Goal: Check status: Check status

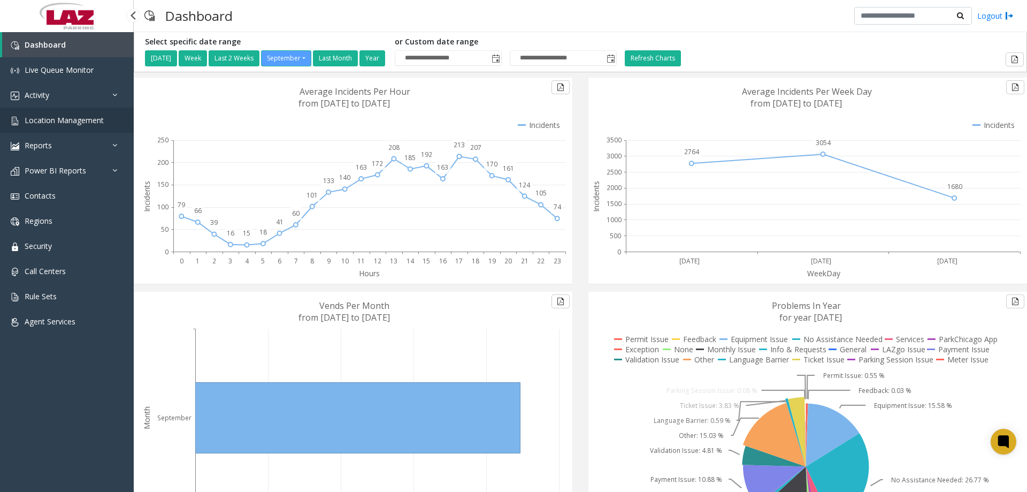
click at [72, 126] on link "Location Management" at bounding box center [67, 120] width 134 height 25
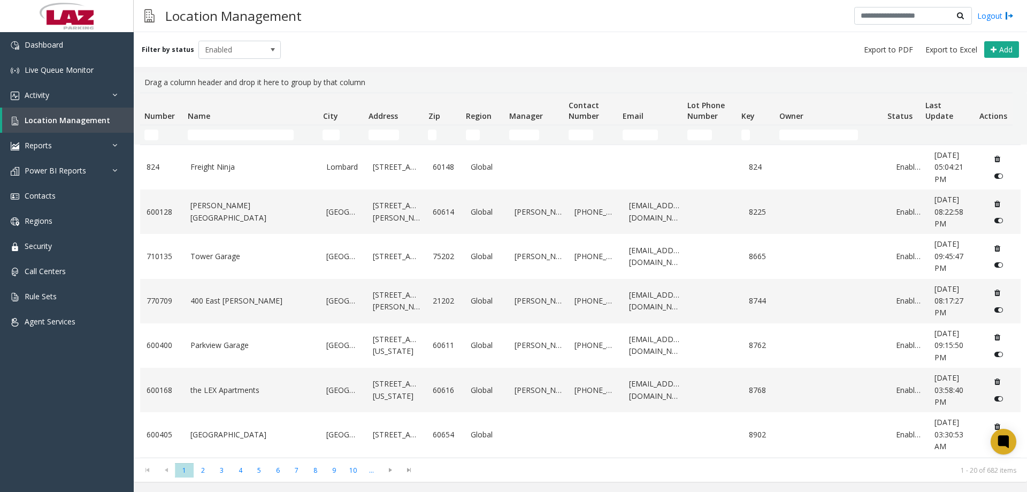
click at [254, 143] on td "Name Filter" at bounding box center [250, 134] width 135 height 19
click at [257, 138] on td "Name Filter" at bounding box center [250, 134] width 135 height 19
click at [257, 138] on input "Name Filter" at bounding box center [241, 134] width 106 height 11
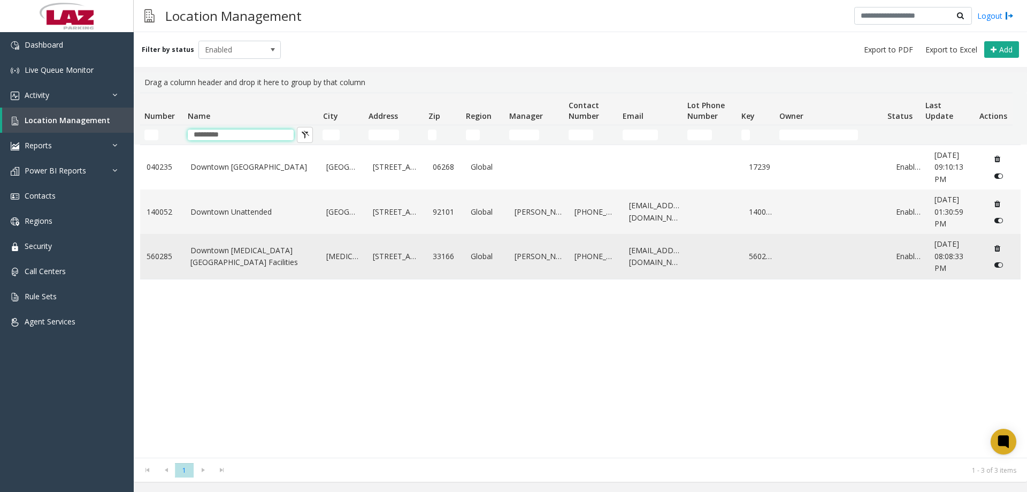
type input "********"
click at [256, 249] on td "Downtown [MEDICAL_DATA][GEOGRAPHIC_DATA] Facilities" at bounding box center [252, 256] width 136 height 44
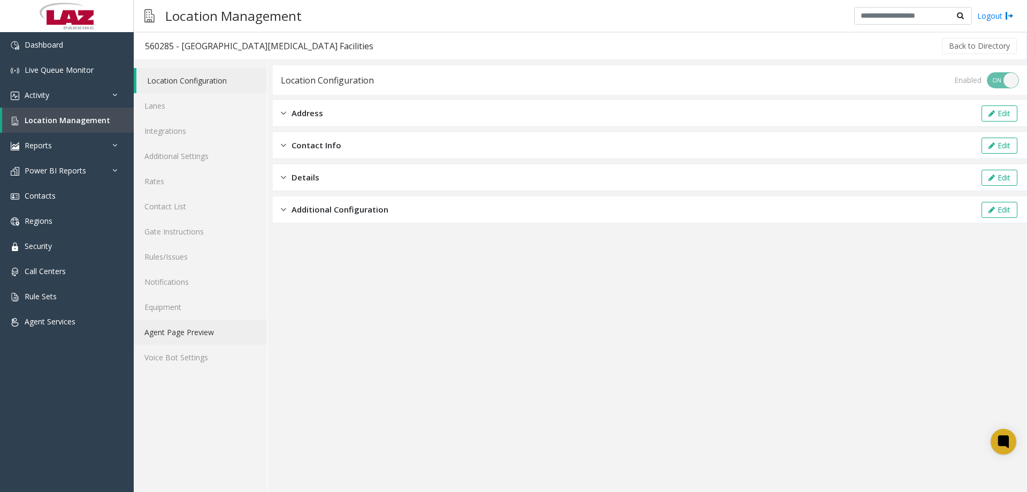
click at [173, 333] on link "Agent Page Preview" at bounding box center [200, 331] width 133 height 25
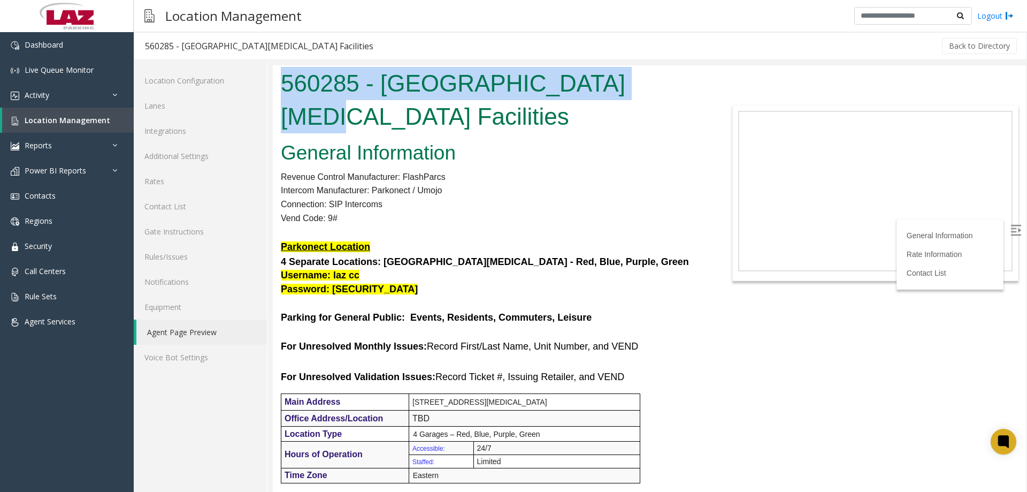
drag, startPoint x: 588, startPoint y: 78, endPoint x: 425, endPoint y: 135, distance: 172.9
click at [286, 72] on h1 "560285 - Downtown Doral Parking Facilities" at bounding box center [492, 100] width 423 height 66
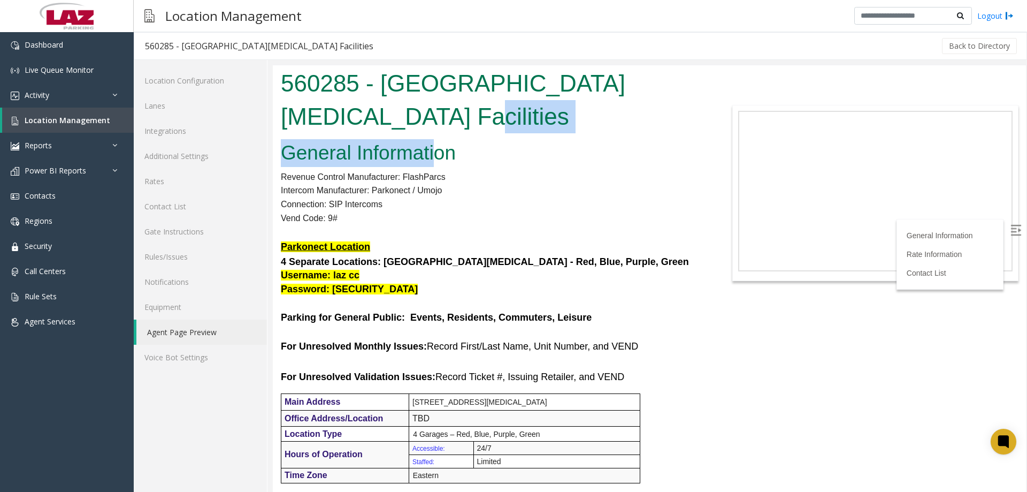
drag, startPoint x: 438, startPoint y: 143, endPoint x: 418, endPoint y: 127, distance: 25.5
click at [422, 129] on body "560285 - Downtown Doral Parking Facilities General Information Revenue Control …" at bounding box center [649, 278] width 753 height 426
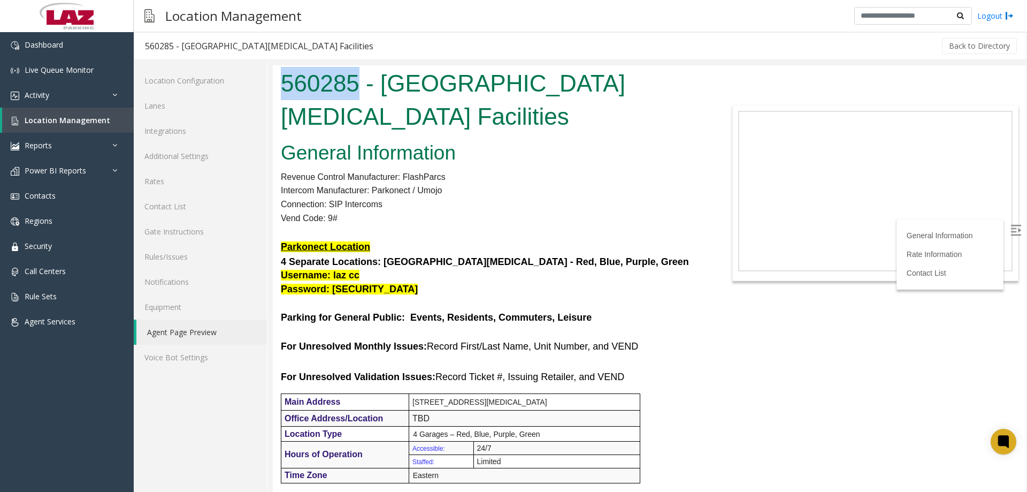
drag, startPoint x: 297, startPoint y: 77, endPoint x: 355, endPoint y: 88, distance: 59.3
click at [355, 88] on h1 "560285 - Downtown Doral Parking Facilities" at bounding box center [492, 100] width 423 height 66
copy h1 "560285"
click at [514, 217] on p "Vend Code: 9#" at bounding box center [492, 218] width 423 height 14
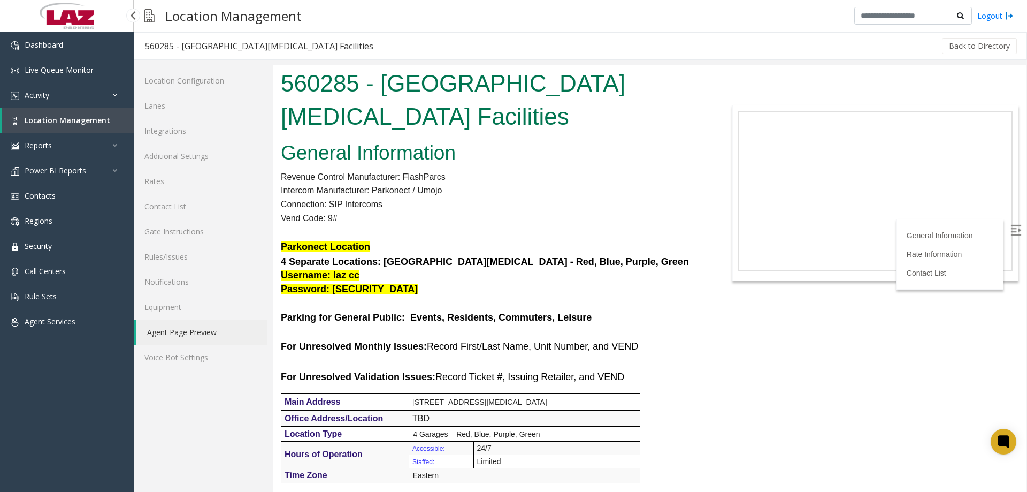
click at [57, 116] on span "Location Management" at bounding box center [68, 120] width 86 height 10
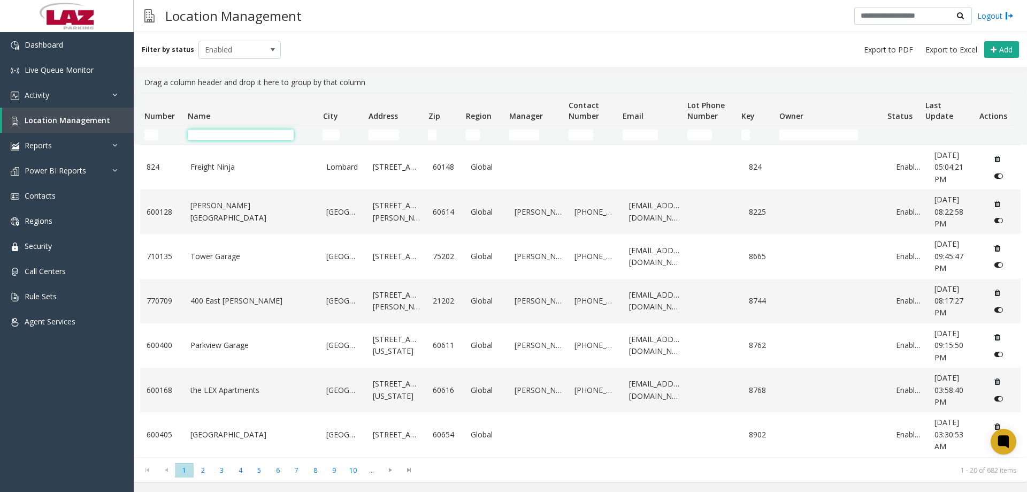
click at [229, 131] on input "Name Filter" at bounding box center [241, 134] width 106 height 11
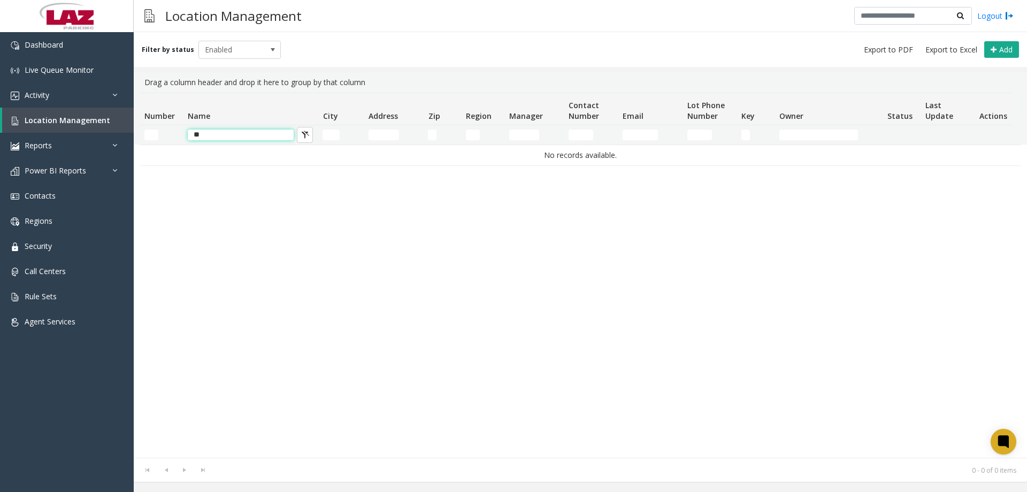
type input "*"
type input "*********"
click at [249, 50] on span "Enabled" at bounding box center [231, 49] width 65 height 17
click at [241, 129] on input "*********" at bounding box center [241, 134] width 106 height 11
click at [245, 133] on input "*********" at bounding box center [241, 134] width 106 height 11
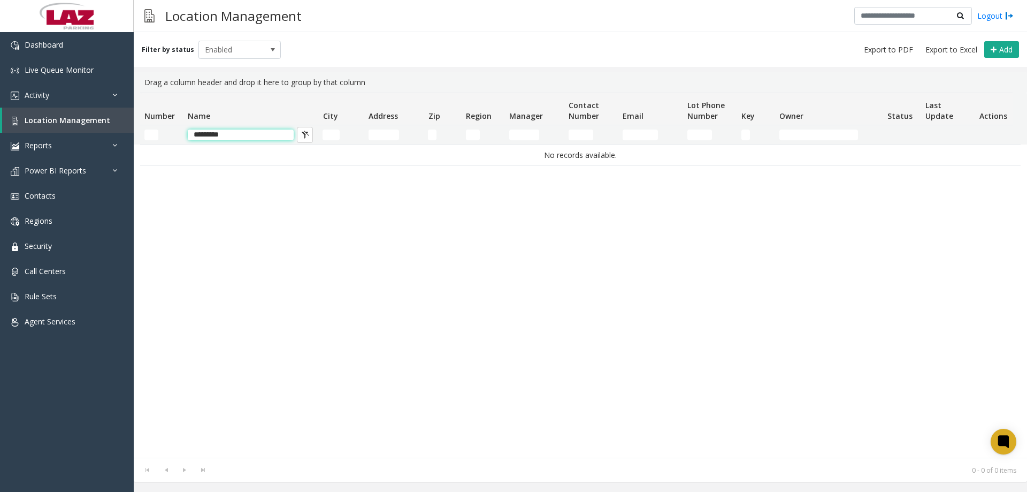
click at [245, 133] on input "*********" at bounding box center [241, 134] width 106 height 11
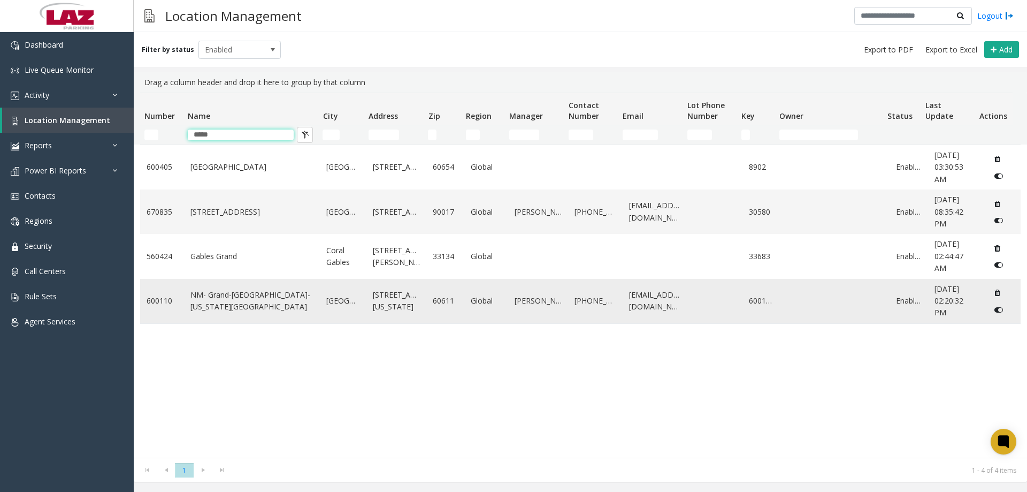
type input "*****"
click at [254, 300] on link "NM- Grand-Columbus-Ohio Lot" at bounding box center [252, 301] width 124 height 24
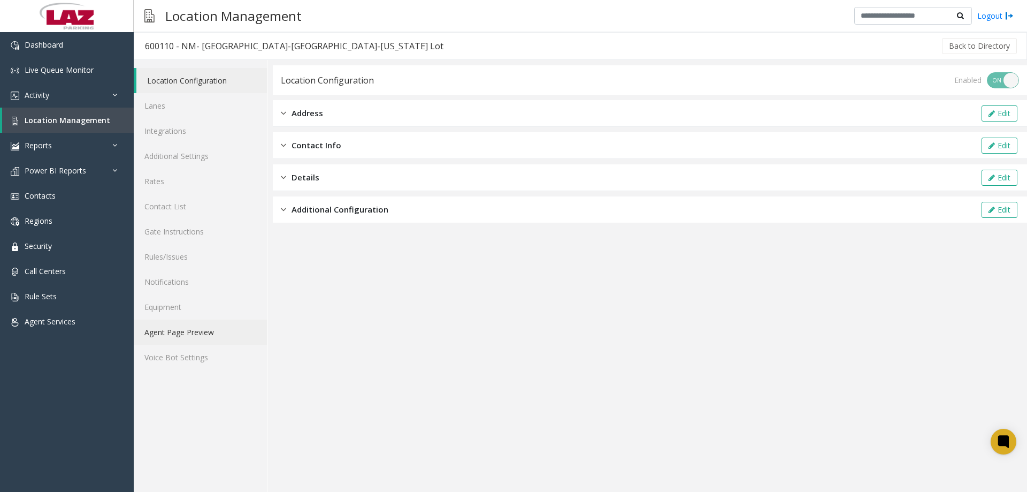
click at [185, 324] on link "Agent Page Preview" at bounding box center [200, 331] width 133 height 25
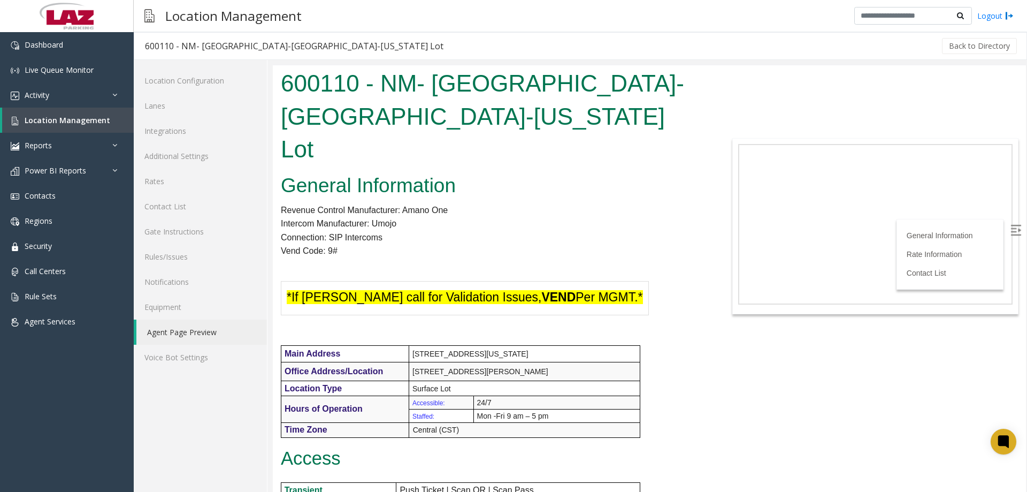
click at [559, 172] on h2 "General Information" at bounding box center [492, 186] width 423 height 28
click at [177, 109] on link "Lanes" at bounding box center [200, 105] width 133 height 25
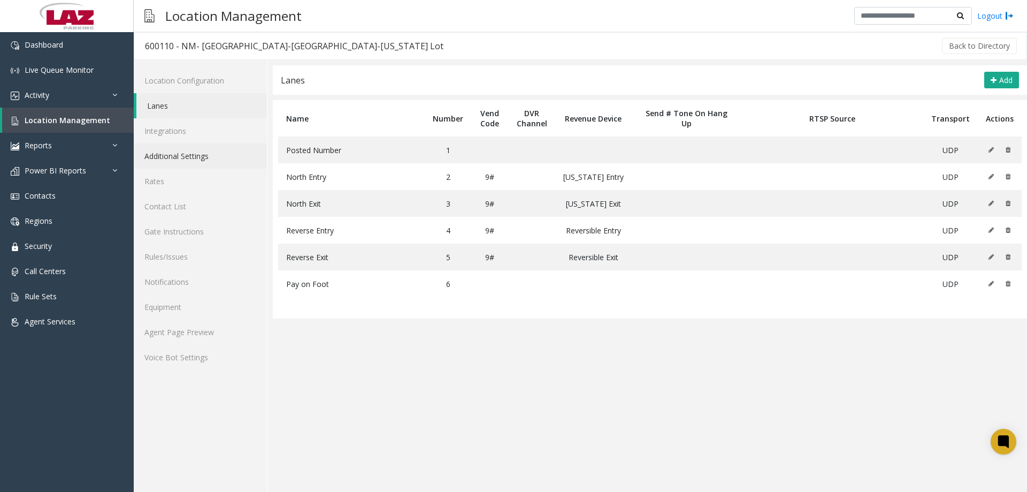
click at [176, 153] on link "Additional Settings" at bounding box center [200, 155] width 133 height 25
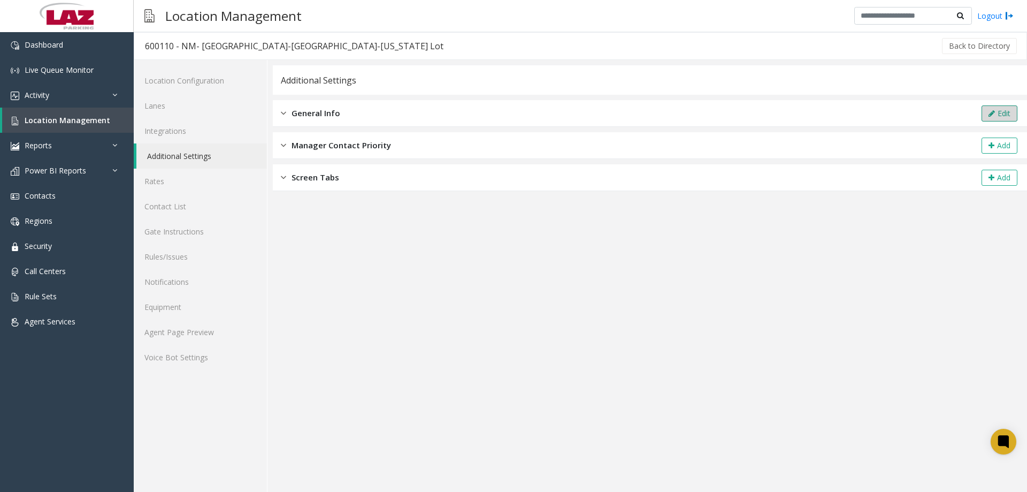
click at [987, 112] on button "Edit" at bounding box center [1000, 113] width 36 height 16
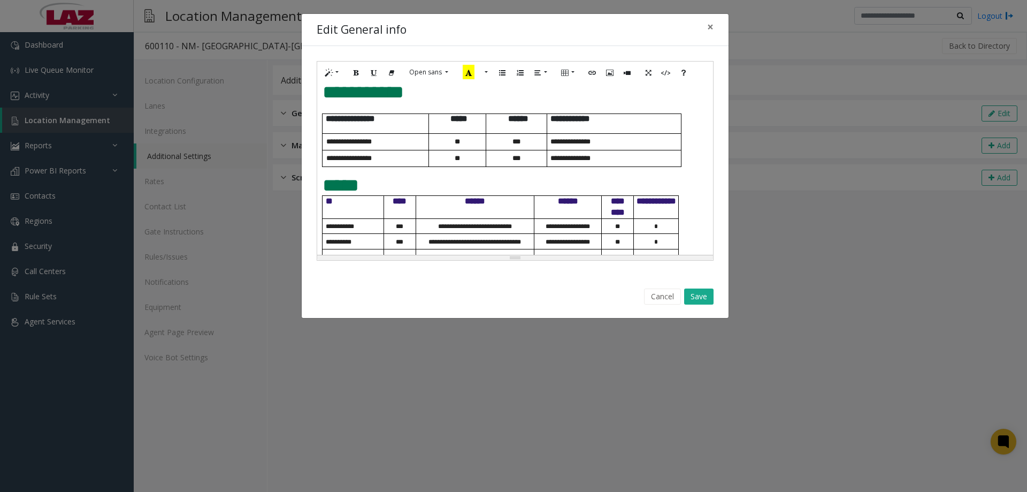
scroll to position [466, 0]
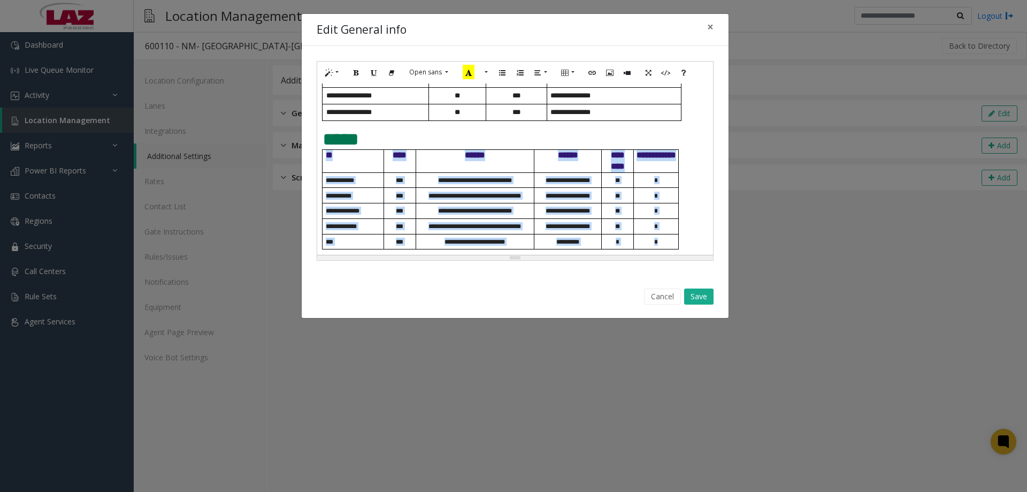
drag, startPoint x: 664, startPoint y: 239, endPoint x: 313, endPoint y: 242, distance: 351.5
click at [313, 242] on div "**********" at bounding box center [515, 160] width 427 height 229
drag, startPoint x: 661, startPoint y: 236, endPoint x: 635, endPoint y: 266, distance: 39.1
click at [660, 238] on p "*" at bounding box center [656, 242] width 44 height 8
click at [664, 248] on td "*" at bounding box center [656, 242] width 45 height 16
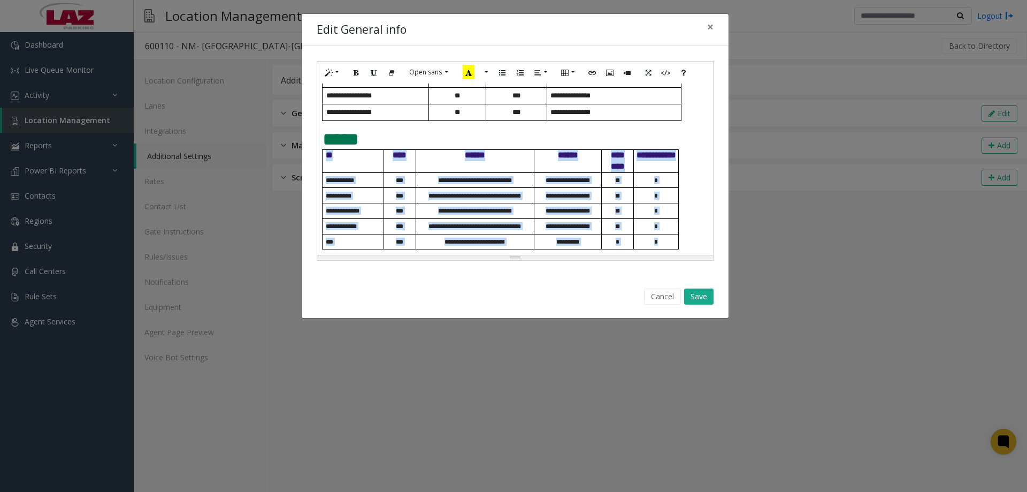
click at [663, 241] on p "*" at bounding box center [656, 242] width 44 height 8
drag, startPoint x: 661, startPoint y: 241, endPoint x: 322, endPoint y: 243, distance: 339.7
click at [322, 243] on div "**********" at bounding box center [515, 168] width 396 height 171
click at [327, 243] on span "***" at bounding box center [329, 242] width 7 height 6
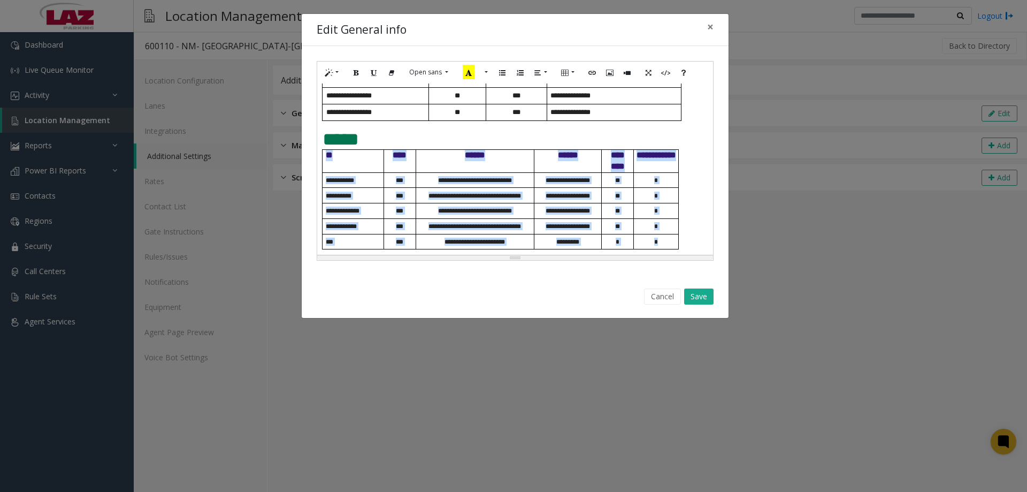
click at [663, 244] on p "*" at bounding box center [656, 242] width 44 height 8
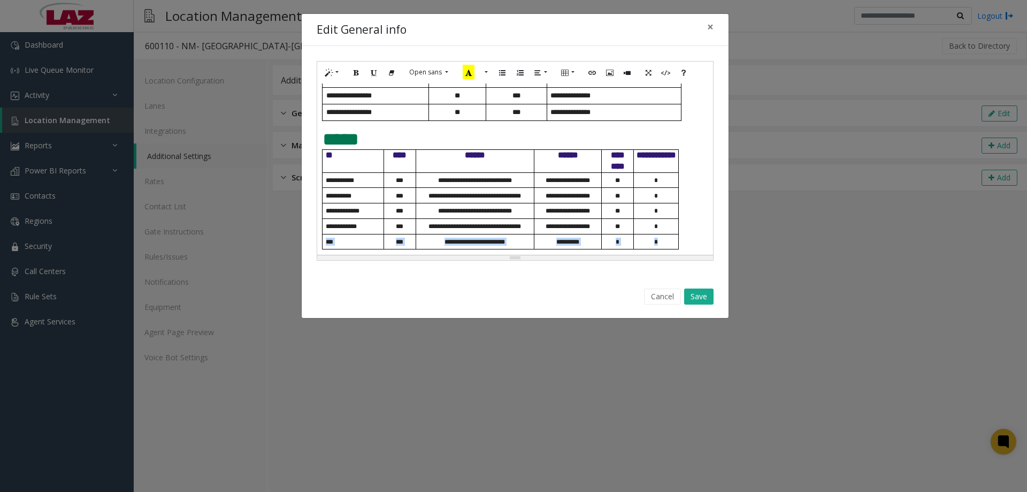
drag, startPoint x: 663, startPoint y: 244, endPoint x: 325, endPoint y: 246, distance: 338.1
click at [325, 246] on tr "**********" at bounding box center [501, 242] width 356 height 16
drag, startPoint x: 338, startPoint y: 240, endPoint x: 537, endPoint y: 249, distance: 199.2
click at [493, 249] on tr at bounding box center [501, 242] width 356 height 16
click at [657, 240] on td at bounding box center [656, 242] width 45 height 16
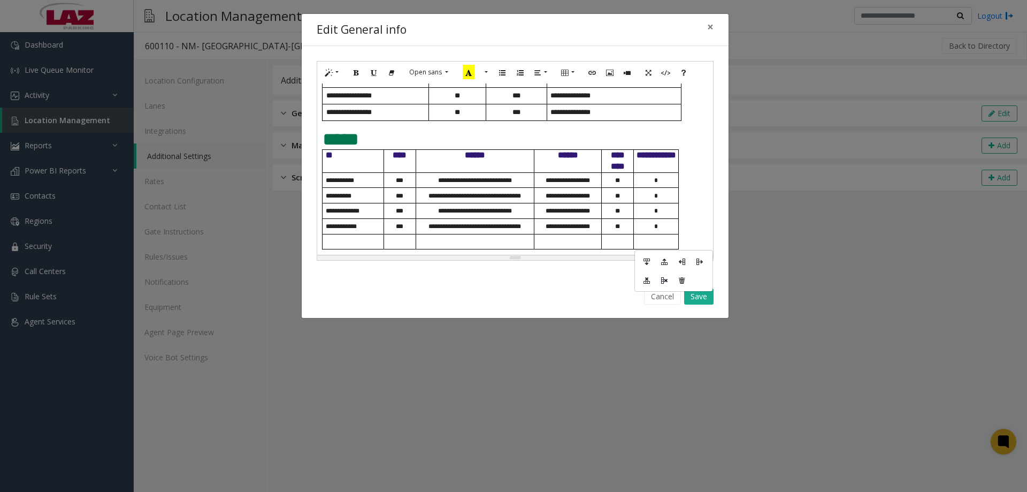
drag, startPoint x: 658, startPoint y: 241, endPoint x: 535, endPoint y: 238, distance: 123.1
click at [535, 238] on tr at bounding box center [501, 242] width 356 height 16
click at [668, 296] on button "Cancel" at bounding box center [662, 296] width 37 height 16
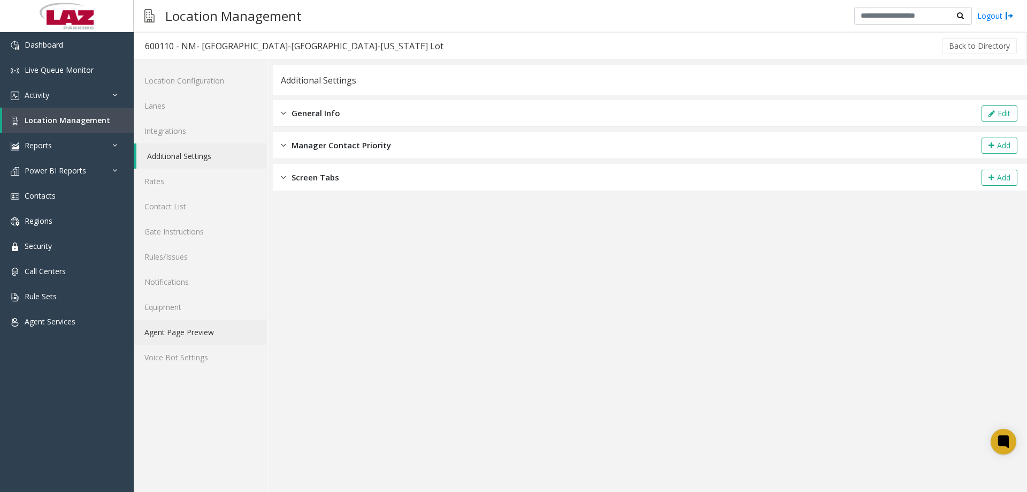
click at [214, 339] on link "Agent Page Preview" at bounding box center [200, 331] width 133 height 25
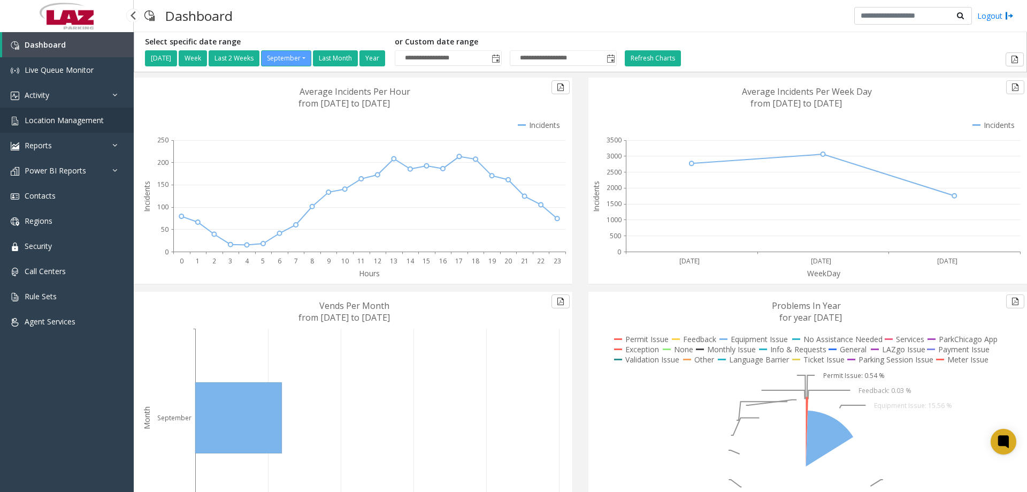
click at [69, 121] on span "Location Management" at bounding box center [64, 120] width 79 height 10
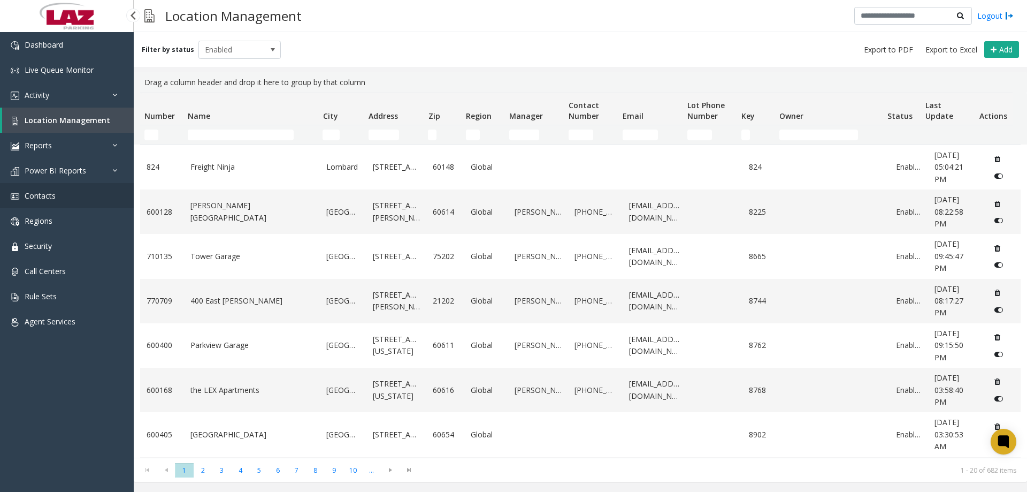
click at [47, 204] on link "Contacts" at bounding box center [67, 195] width 134 height 25
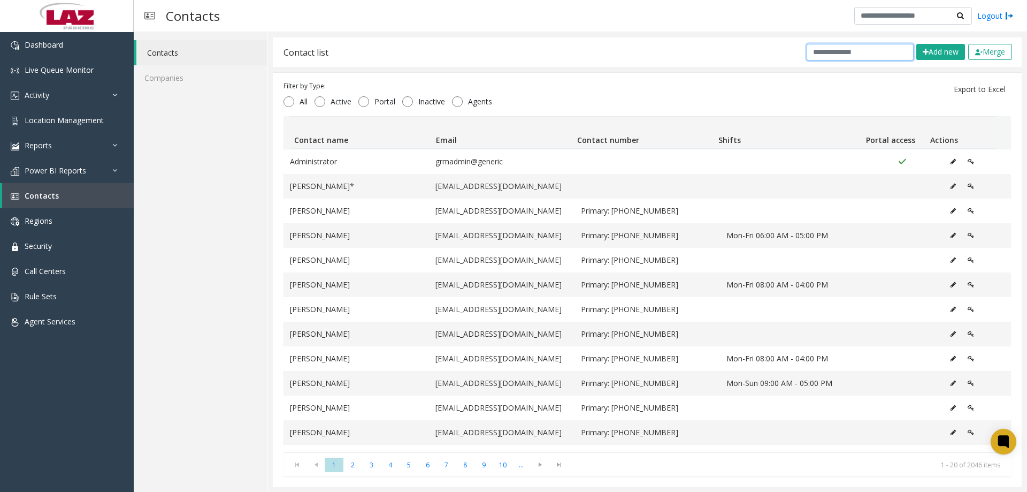
click at [845, 55] on input "text" at bounding box center [860, 52] width 107 height 17
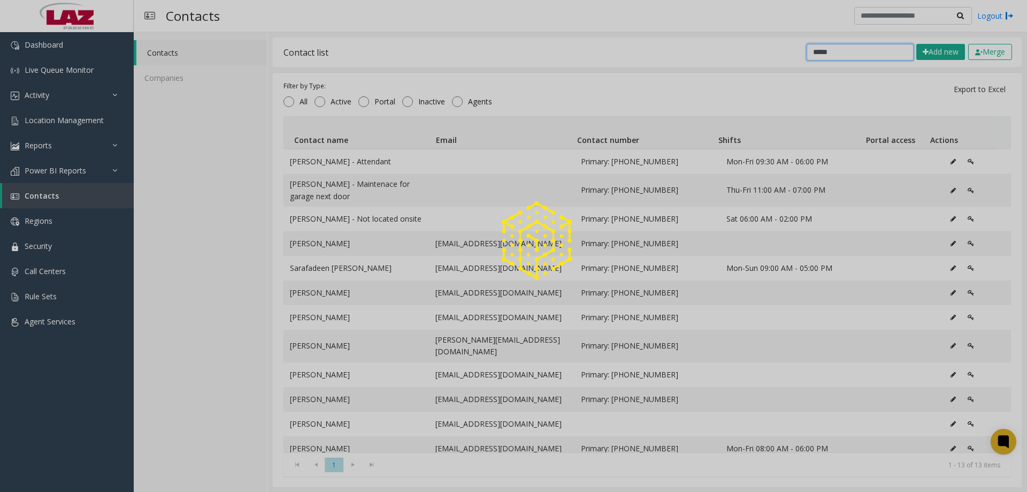
type input "******"
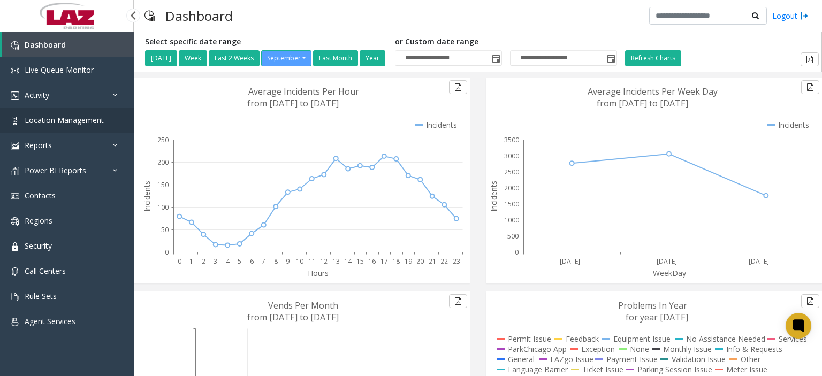
click at [36, 112] on link "Location Management" at bounding box center [67, 120] width 134 height 25
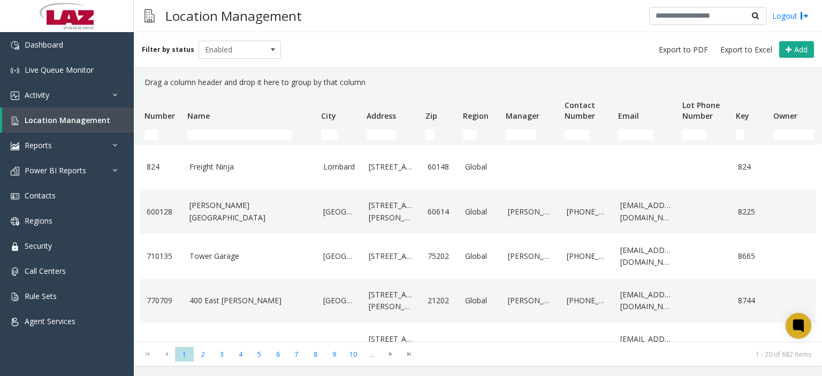
click at [144, 134] on td "Number Filter" at bounding box center [161, 134] width 43 height 19
click at [147, 134] on input "Number Filter" at bounding box center [151, 134] width 14 height 11
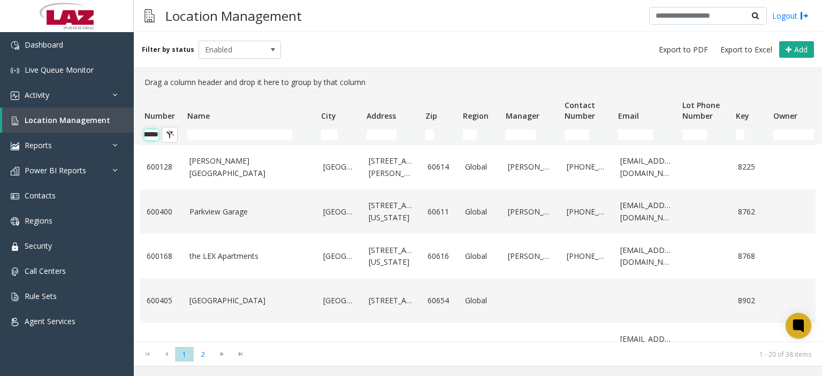
scroll to position [0, 18]
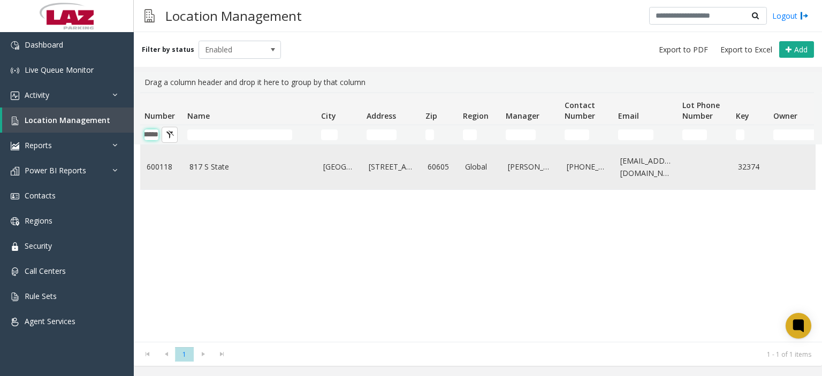
type input "******"
click at [169, 169] on link "600118" at bounding box center [162, 167] width 30 height 12
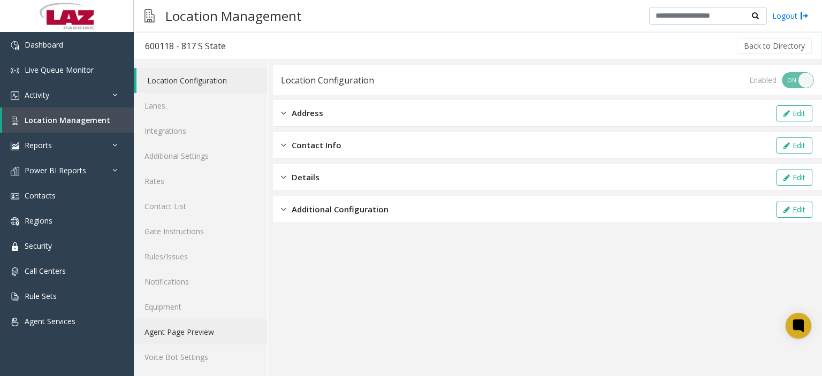
click at [182, 331] on link "Agent Page Preview" at bounding box center [200, 331] width 133 height 25
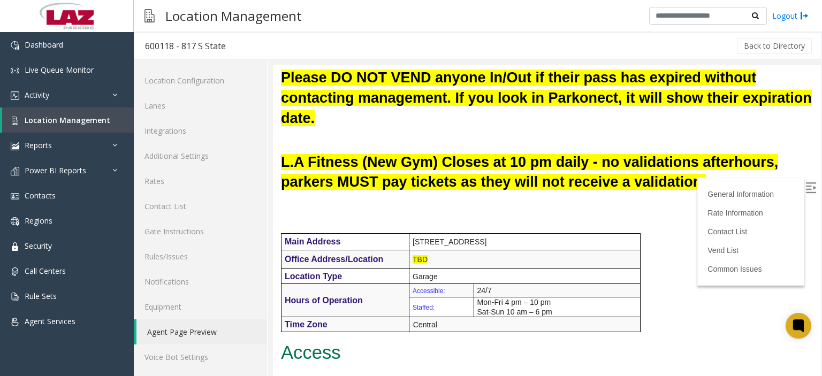
scroll to position [267, 0]
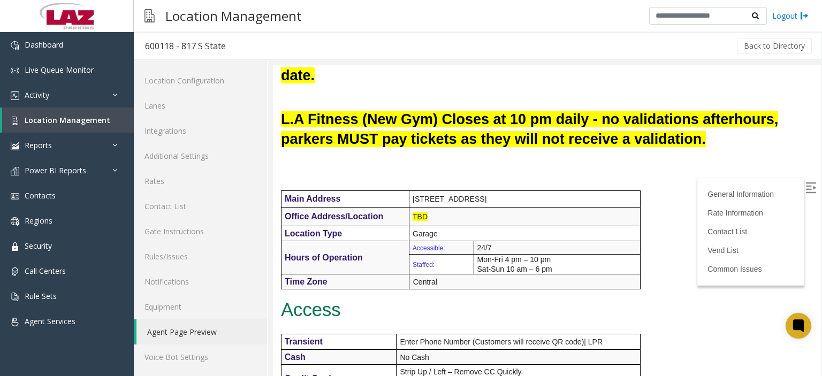
click at [794, 199] on div "General Information Revenue Control Manufacturer: Parkonect Intercom Manufactur…" at bounding box center [547, 383] width 548 height 1092
click at [805, 188] on img at bounding box center [810, 187] width 11 height 11
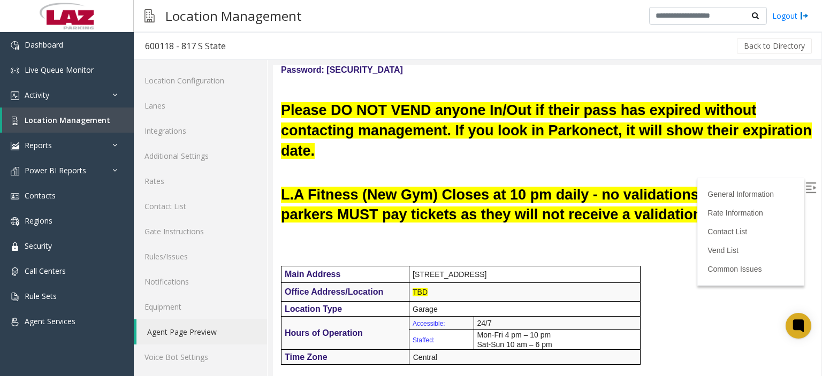
scroll to position [0, 0]
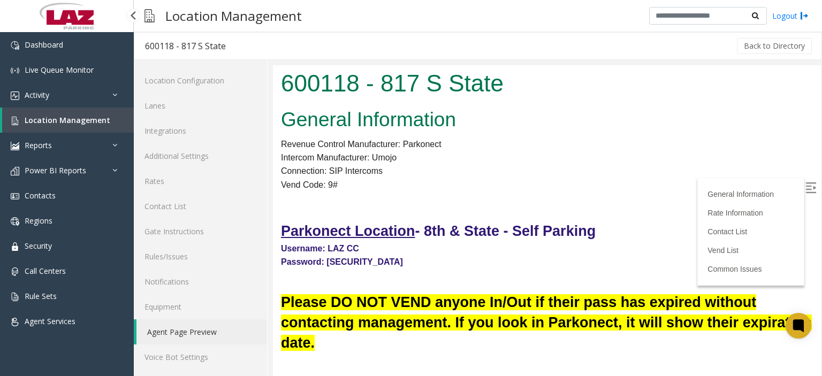
click at [56, 126] on link "Location Management" at bounding box center [68, 120] width 132 height 25
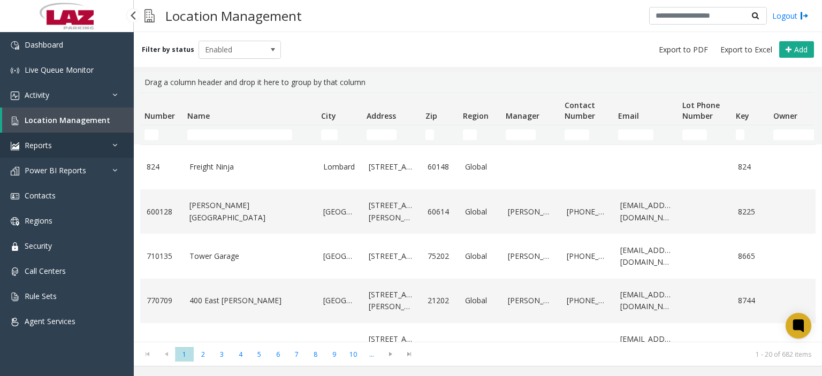
drag, startPoint x: 64, startPoint y: 121, endPoint x: 51, endPoint y: 134, distance: 18.5
click at [64, 120] on span "Location Management" at bounding box center [68, 120] width 86 height 10
click at [218, 135] on input "Name Filter" at bounding box center [239, 134] width 105 height 11
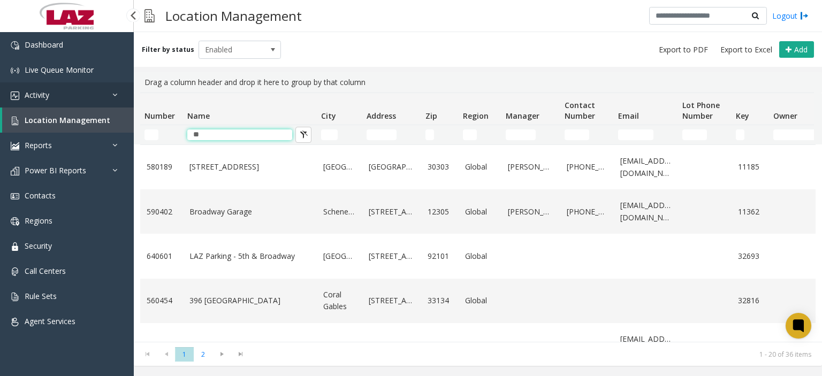
type input "**"
click at [94, 95] on link "Activity" at bounding box center [67, 94] width 134 height 25
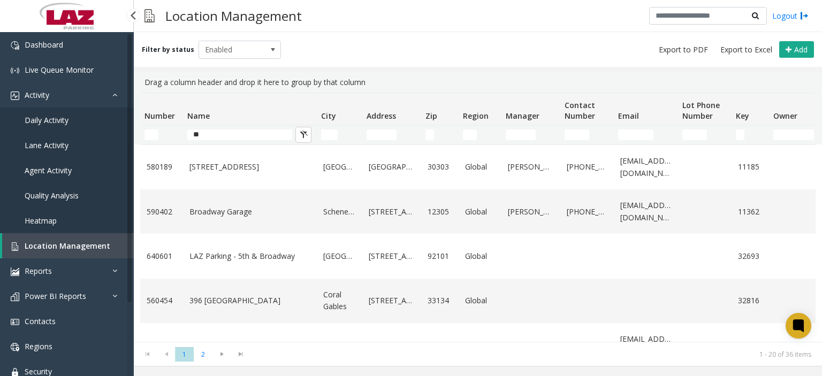
click at [48, 124] on span "Daily Activity" at bounding box center [47, 120] width 44 height 10
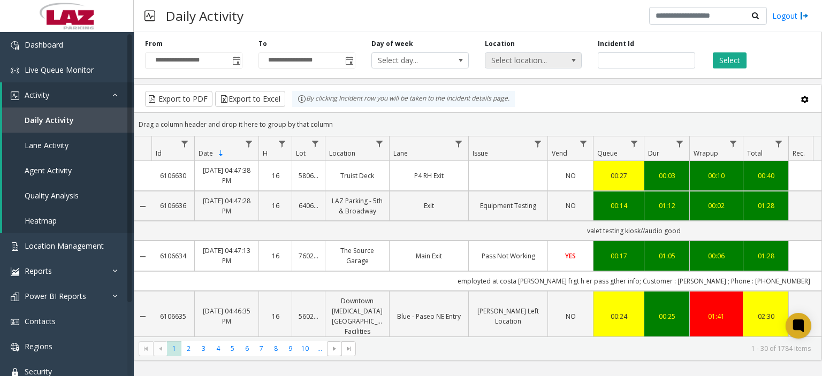
click at [532, 57] on span "Select location..." at bounding box center [523, 60] width 77 height 15
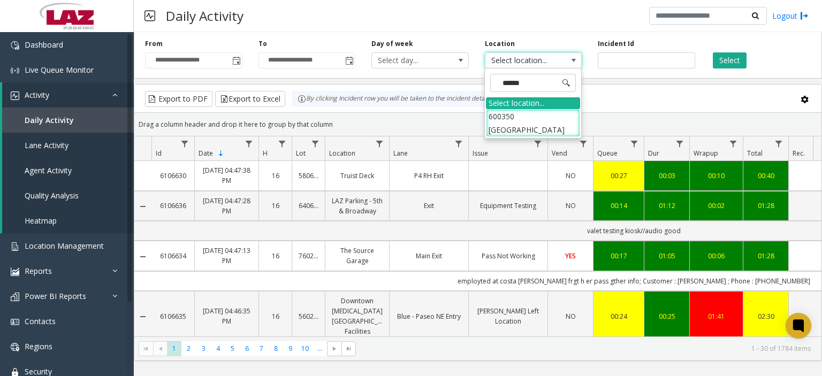
type input "*******"
click at [519, 113] on li "600350 [GEOGRAPHIC_DATA]" at bounding box center [533, 123] width 94 height 28
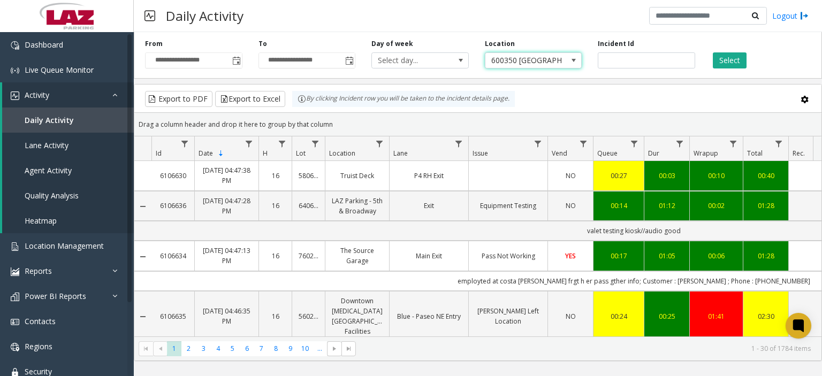
click at [244, 58] on div "**********" at bounding box center [193, 53] width 113 height 29
click at [239, 59] on span "Toggle popup" at bounding box center [236, 61] width 9 height 9
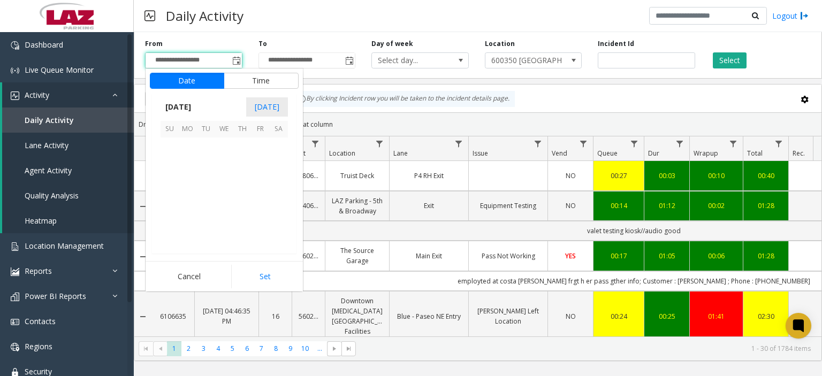
scroll to position [192000, 0]
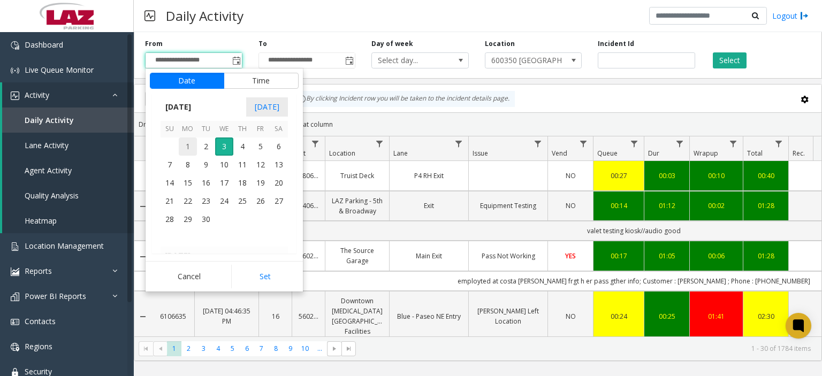
click at [187, 152] on span "1" at bounding box center [188, 146] width 18 height 18
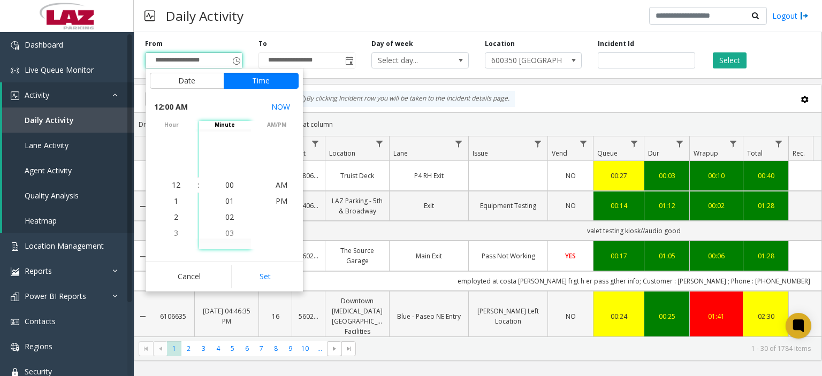
drag, startPoint x: 259, startPoint y: 273, endPoint x: 193, endPoint y: 299, distance: 70.8
click at [252, 276] on button "Set" at bounding box center [264, 277] width 67 height 24
type input "**********"
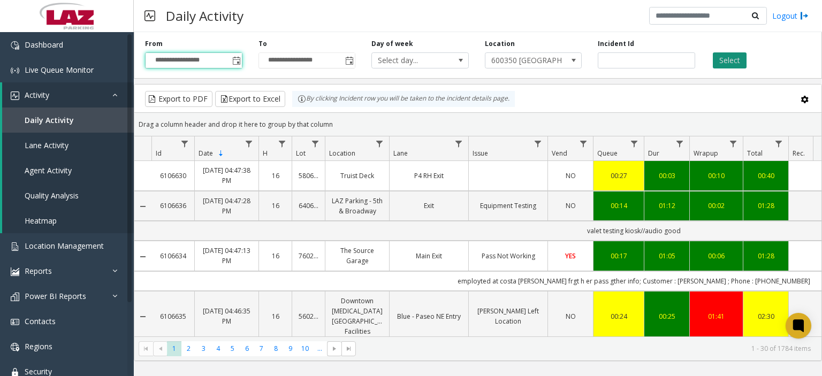
click at [726, 59] on button "Select" at bounding box center [730, 60] width 34 height 16
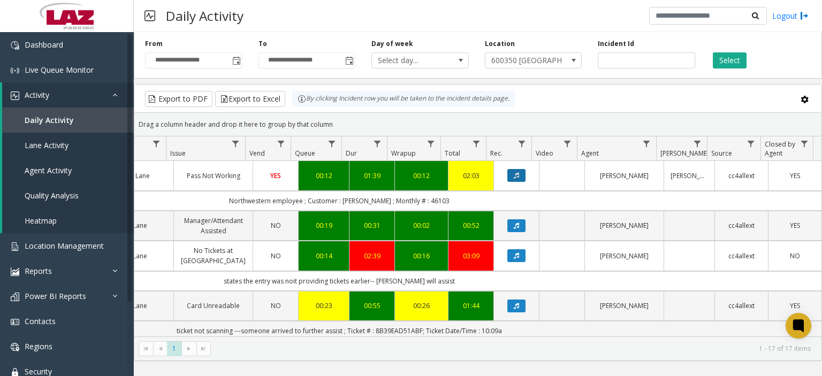
click at [514, 173] on icon "Data table" at bounding box center [516, 175] width 5 height 6
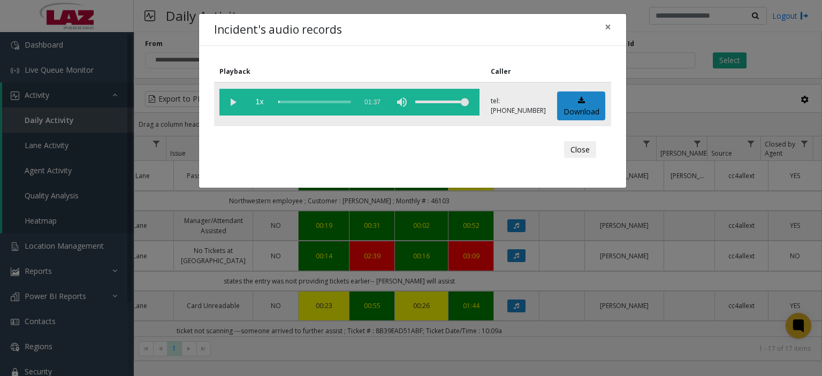
click at [231, 102] on vg-play-pause at bounding box center [232, 102] width 27 height 27
drag, startPoint x: 460, startPoint y: 103, endPoint x: 450, endPoint y: 100, distance: 10.3
click at [450, 100] on div "volume level" at bounding box center [441, 102] width 53 height 27
drag, startPoint x: 452, startPoint y: 100, endPoint x: 446, endPoint y: 97, distance: 6.0
click at [446, 97] on div "volume level" at bounding box center [441, 102] width 53 height 27
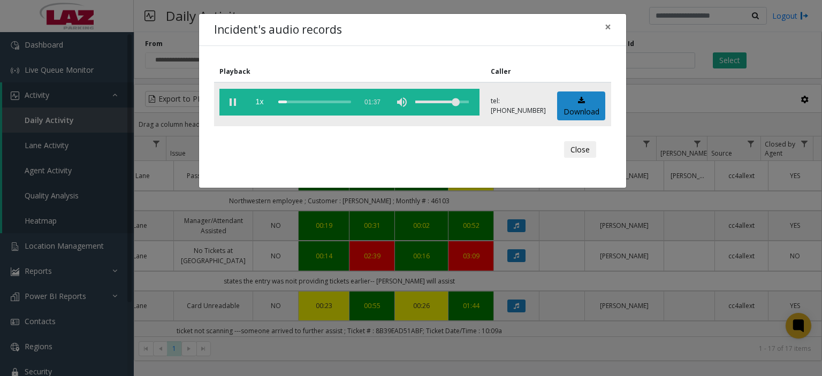
drag, startPoint x: 445, startPoint y: 98, endPoint x: 462, endPoint y: 106, distance: 18.7
click at [462, 106] on div "volume level" at bounding box center [441, 102] width 53 height 27
click at [580, 151] on button "Close" at bounding box center [580, 149] width 32 height 17
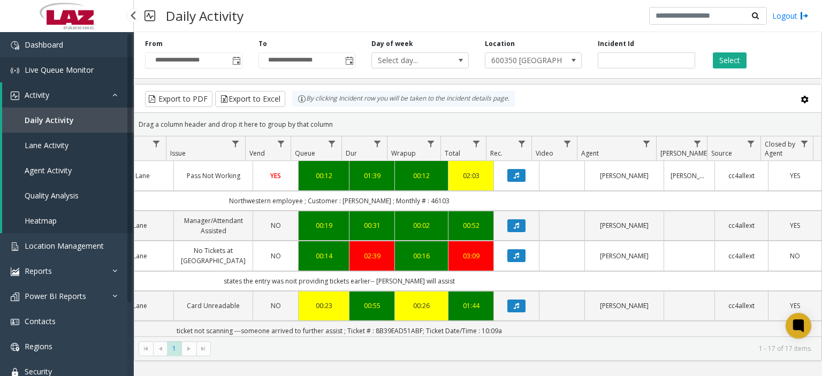
click at [75, 57] on link "Live Queue Monitor" at bounding box center [67, 69] width 134 height 25
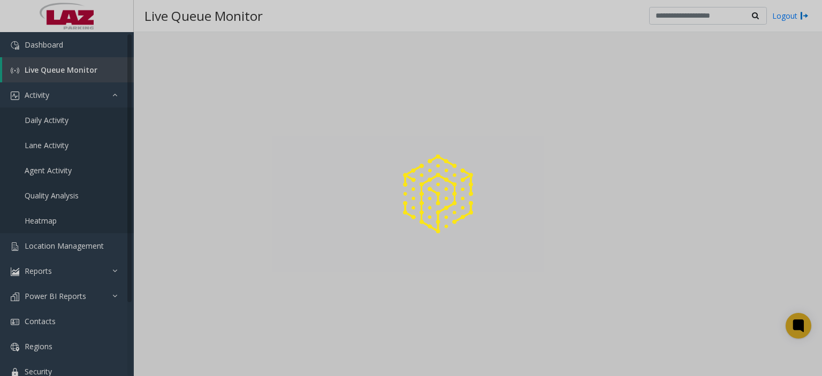
click at [71, 43] on div at bounding box center [411, 188] width 822 height 376
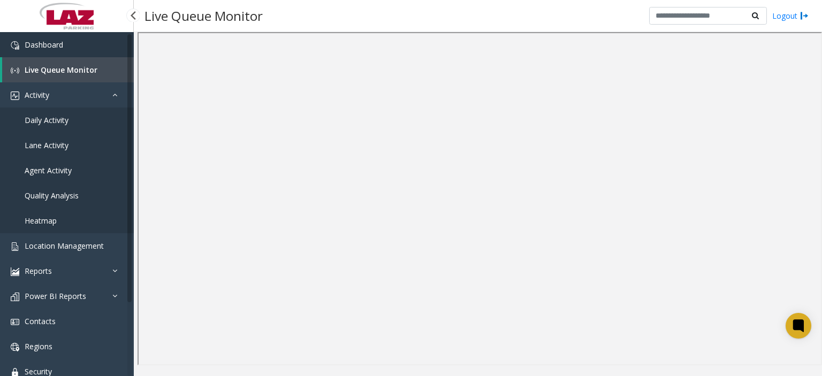
click at [59, 49] on span "Dashboard" at bounding box center [44, 45] width 39 height 10
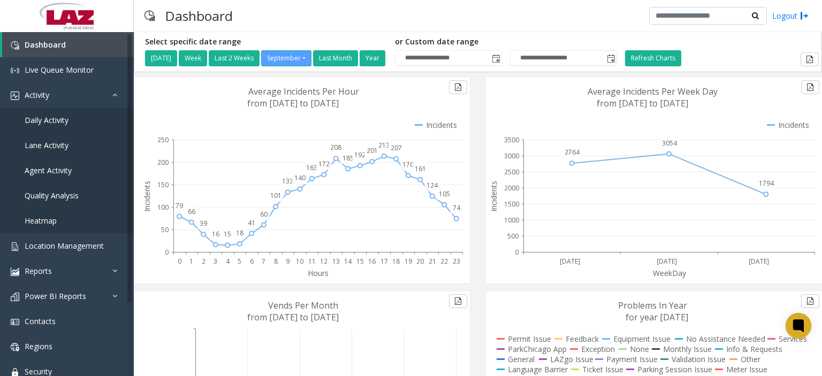
click at [301, 13] on div "Dashboard Logout" at bounding box center [478, 16] width 688 height 32
click at [60, 70] on span "Live Queue Monitor" at bounding box center [59, 70] width 69 height 10
